Goal: Transaction & Acquisition: Purchase product/service

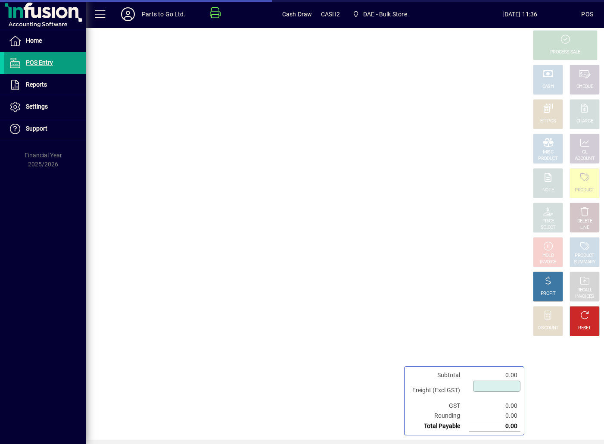
type input "****"
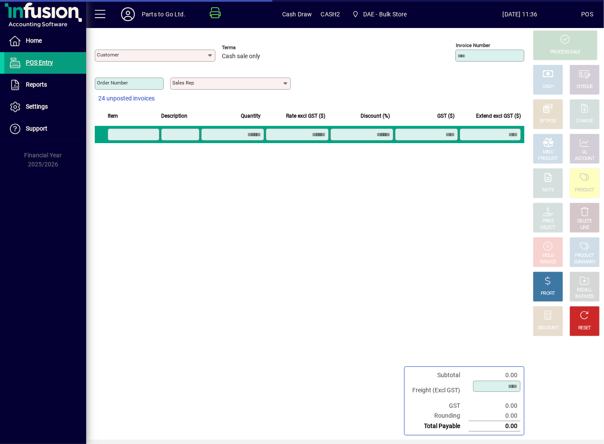
type input "**********"
